Goal: Task Accomplishment & Management: Use online tool/utility

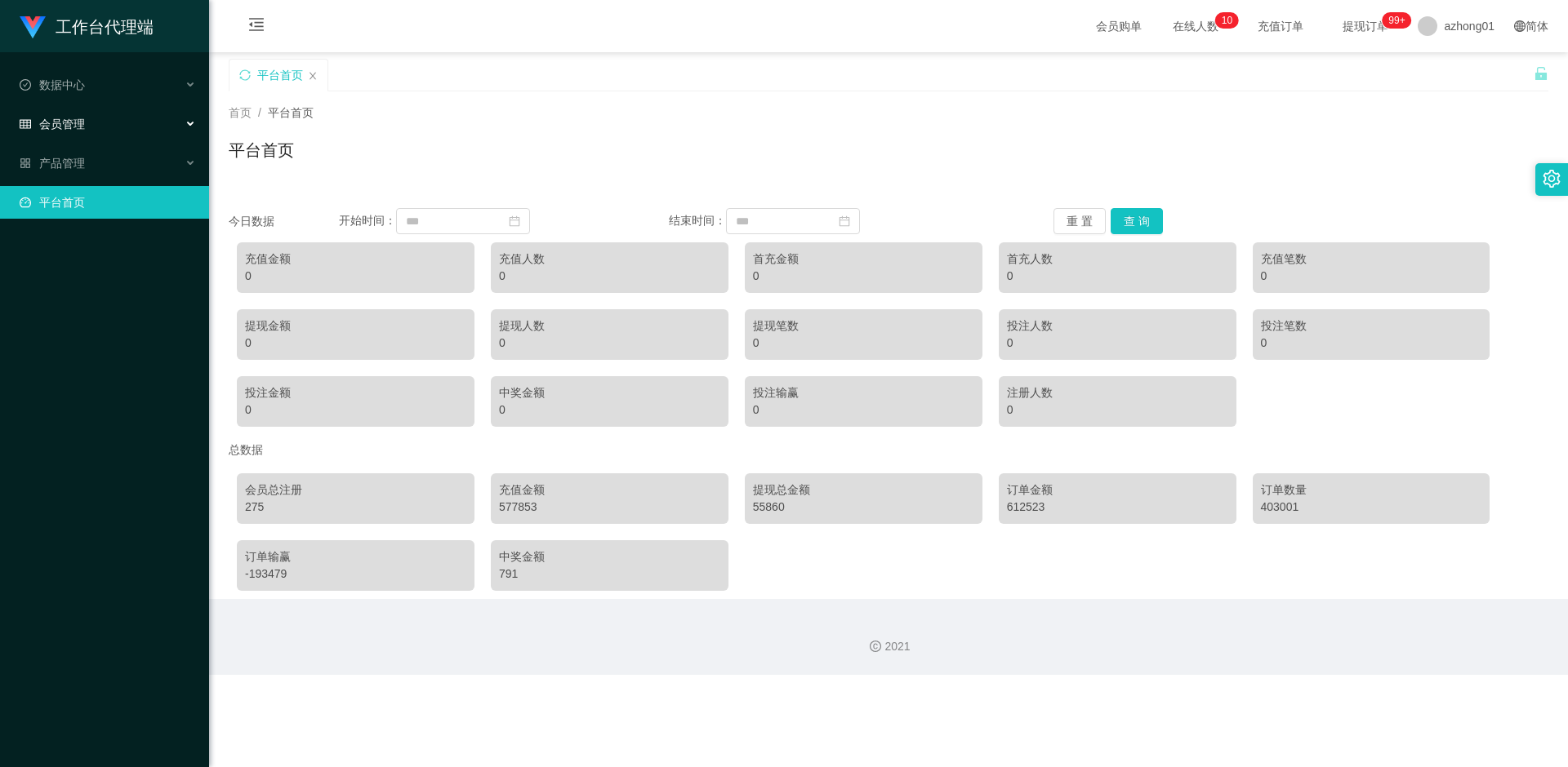
click at [87, 122] on div "会员管理" at bounding box center [104, 124] width 209 height 33
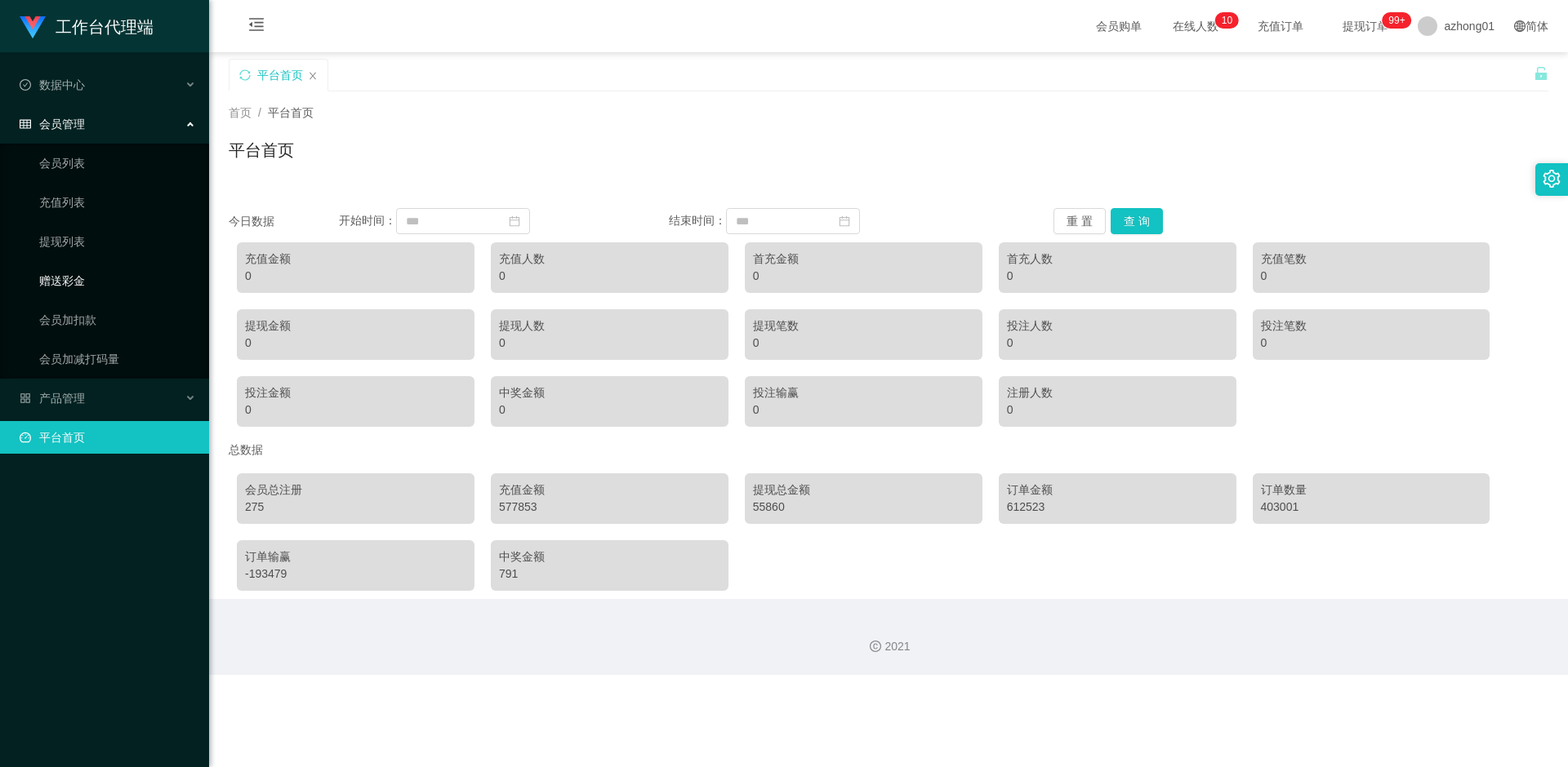
click at [64, 280] on link "赠送彩金" at bounding box center [117, 281] width 156 height 33
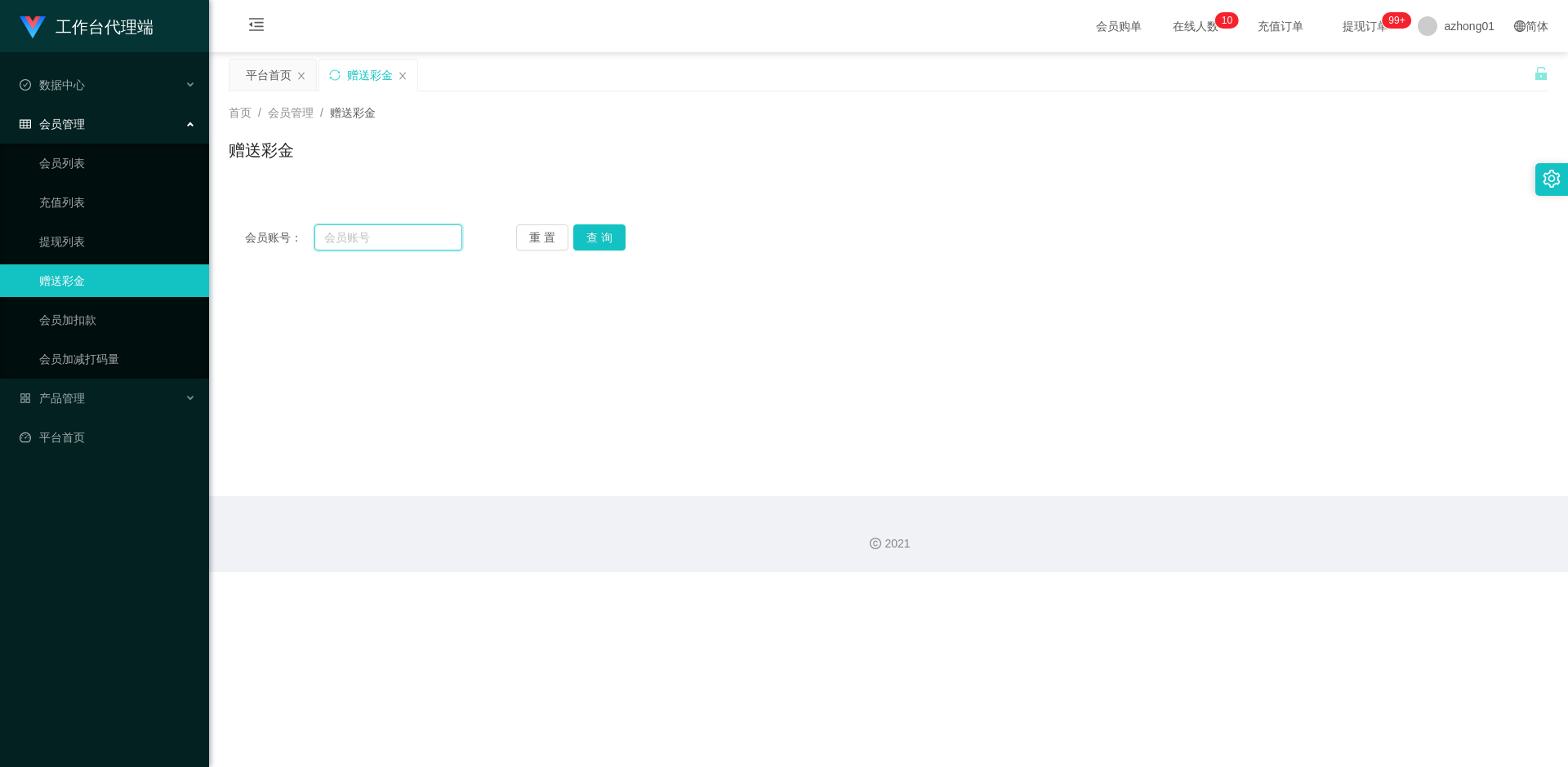
click at [378, 240] on input "text" at bounding box center [389, 237] width 148 height 26
paste input "wankhee"
type input "wankhee"
click at [602, 243] on button "查 询" at bounding box center [599, 237] width 52 height 26
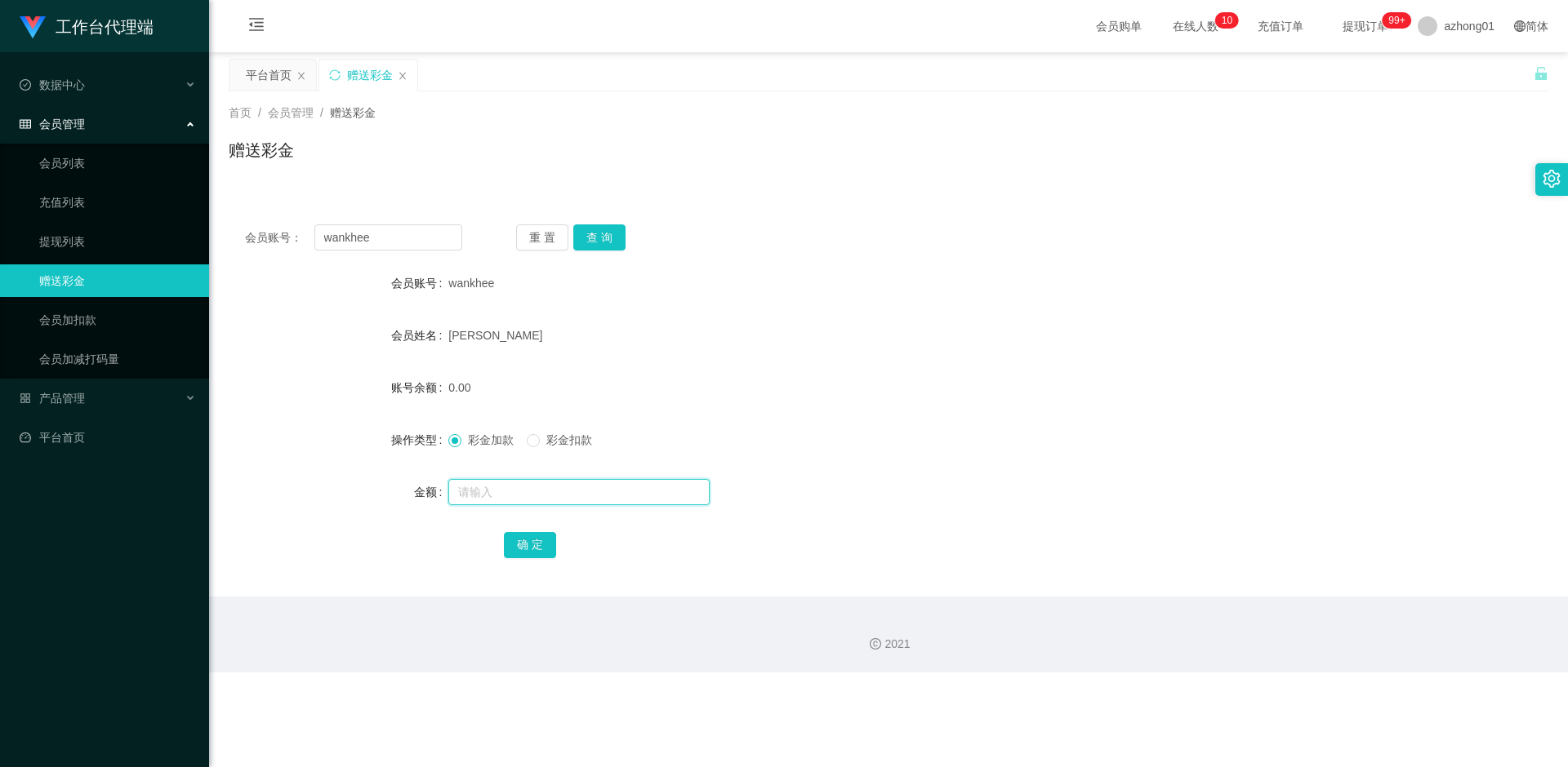
click at [504, 491] on input "text" at bounding box center [579, 491] width 261 height 26
type input "38"
click at [534, 550] on button "确 定" at bounding box center [530, 545] width 52 height 26
drag, startPoint x: 427, startPoint y: 243, endPoint x: 264, endPoint y: 247, distance: 163.0
click at [264, 247] on div "会员账号： [PERSON_NAME]" at bounding box center [354, 237] width 218 height 26
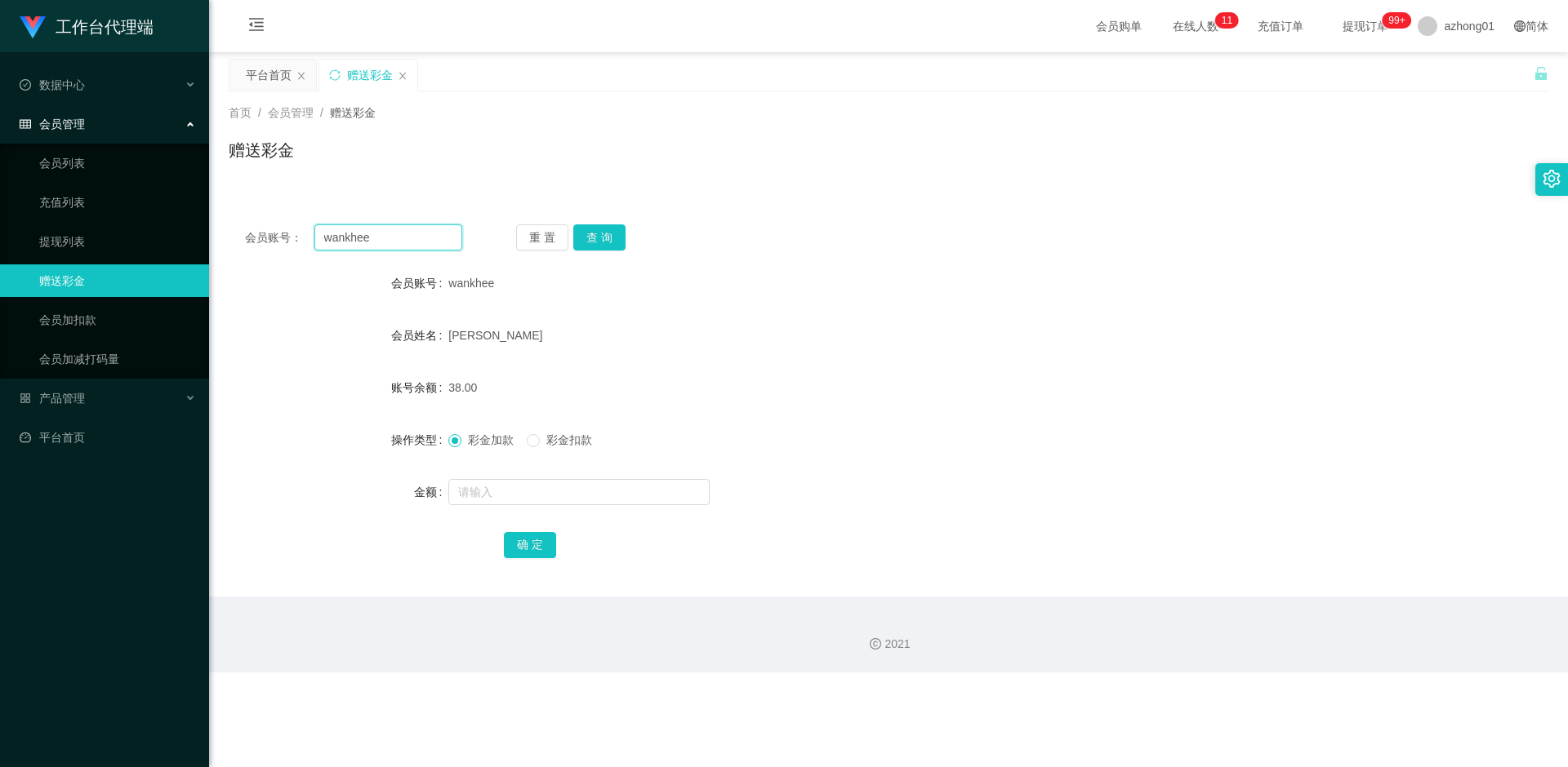
paste input "0174342655"
type input "0174342655"
click at [603, 231] on button "查 询" at bounding box center [599, 237] width 52 height 26
click at [528, 500] on input "text" at bounding box center [579, 491] width 261 height 26
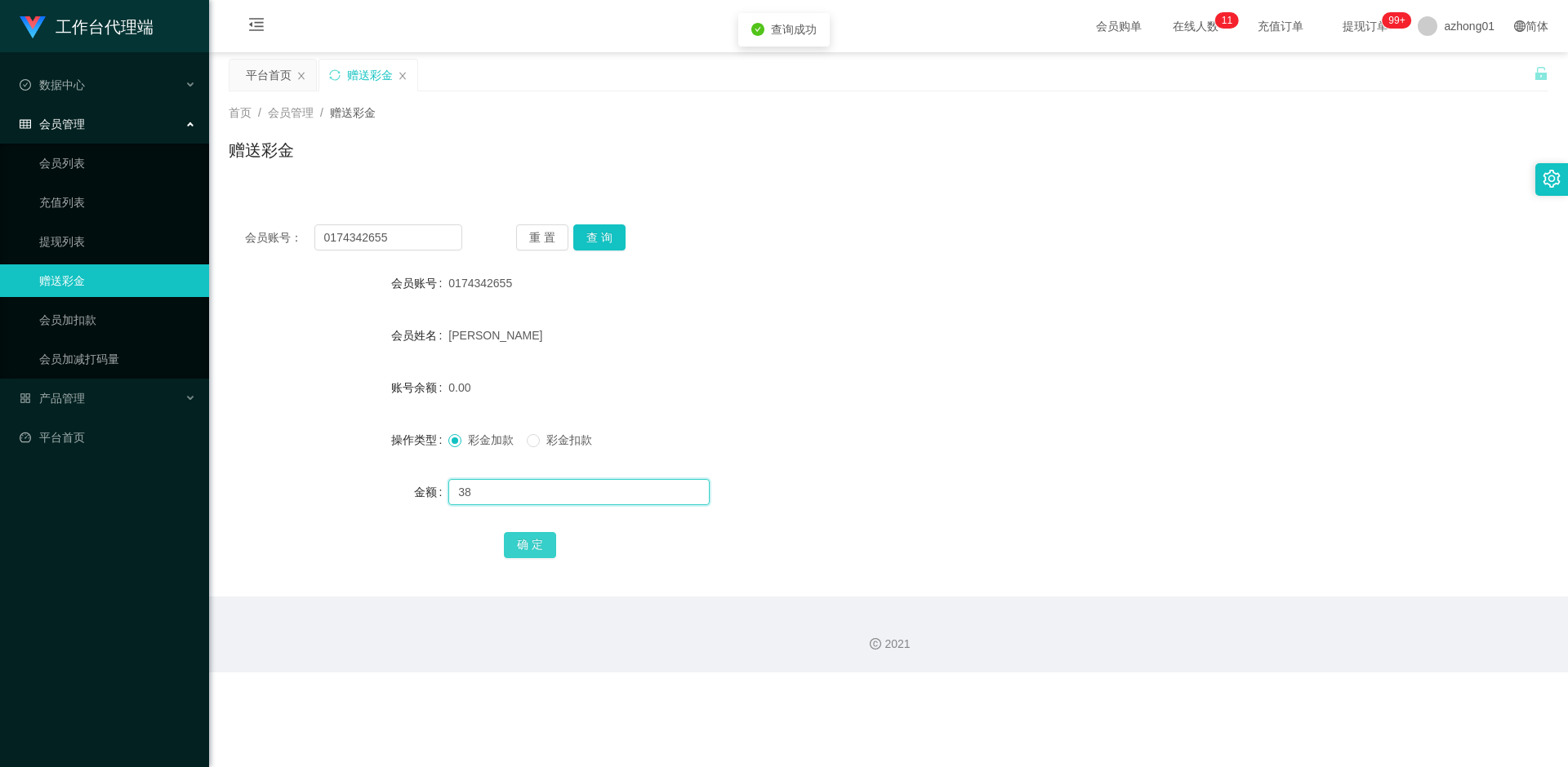
type input "38"
click at [530, 541] on button "确 定" at bounding box center [530, 545] width 52 height 26
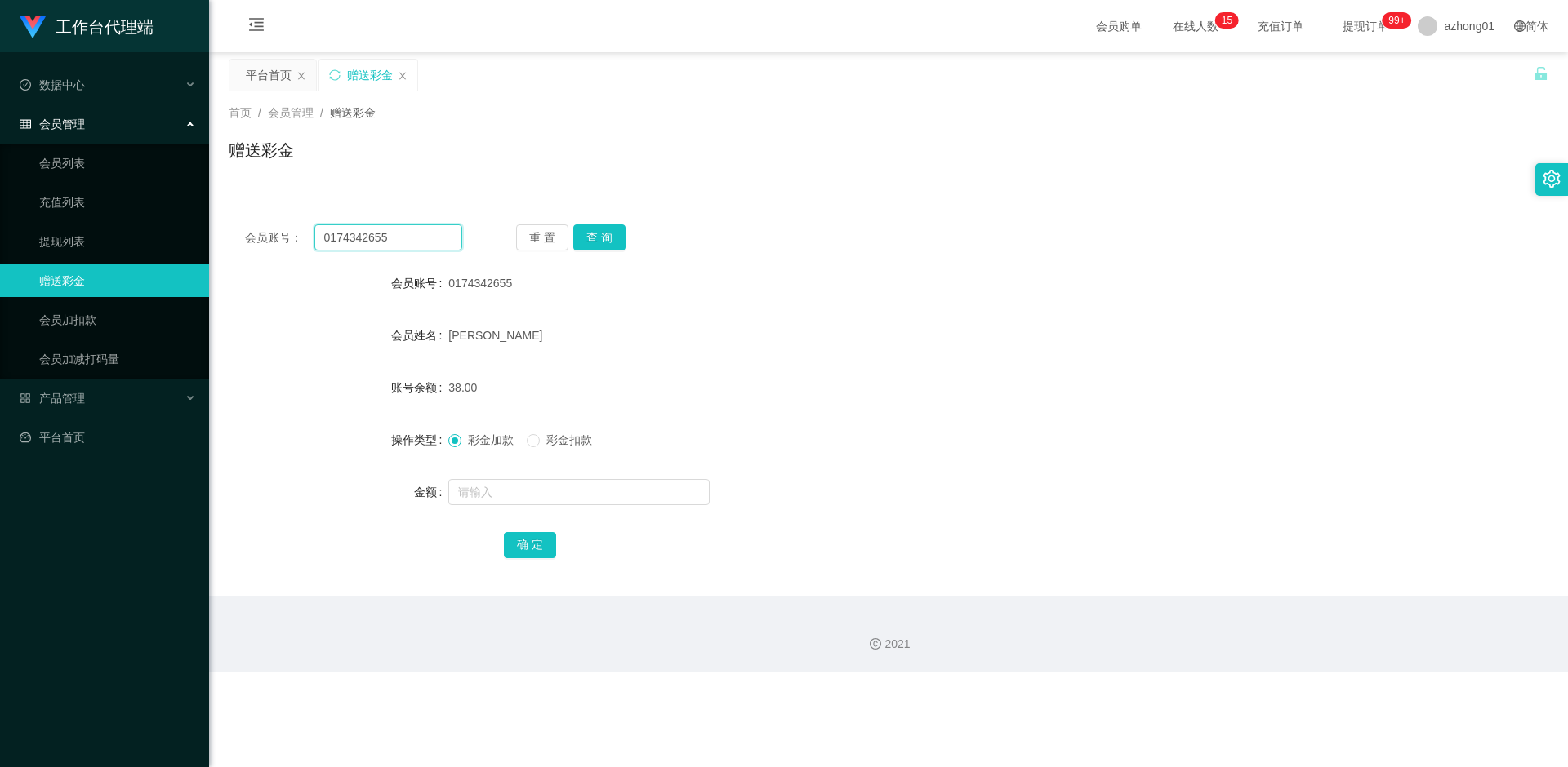
drag, startPoint x: 397, startPoint y: 234, endPoint x: 256, endPoint y: 225, distance: 141.3
click at [245, 217] on div "会员账号： 0174342655 重 置 查 询 会员账号 0174342655 会员姓名 [PERSON_NAME] 账号余额 38.00 操作类型 彩金加…" at bounding box center [888, 402] width 1320 height 388
paste input "Justinllw"
type input "Justinllw"
click at [593, 235] on button "查 询" at bounding box center [599, 237] width 52 height 26
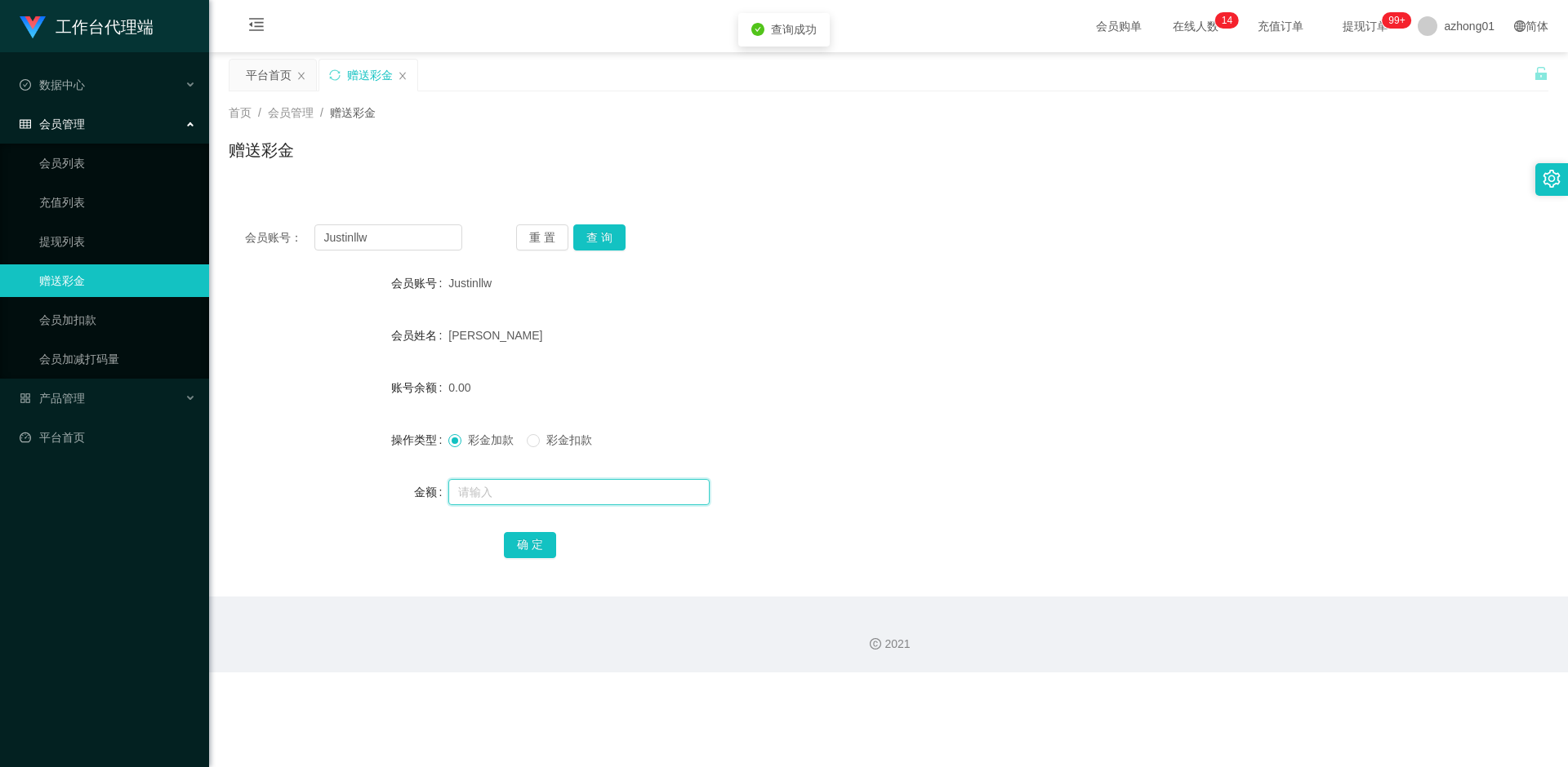
click at [527, 490] on input "text" at bounding box center [579, 491] width 261 height 26
type input "38"
click at [541, 534] on button "确 定" at bounding box center [530, 545] width 52 height 26
